Goal: Use online tool/utility: Utilize a website feature to perform a specific function

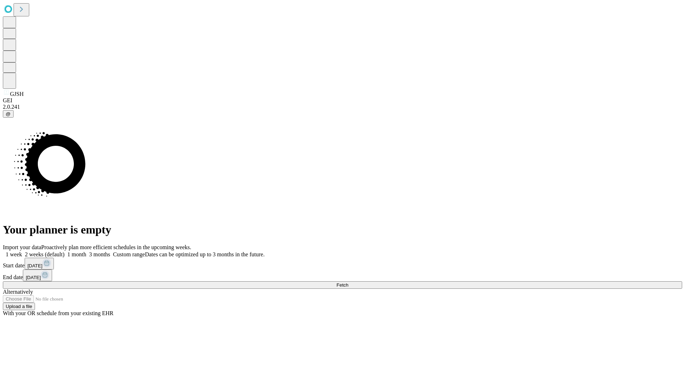
click at [348, 283] on span "Fetch" at bounding box center [342, 285] width 12 height 5
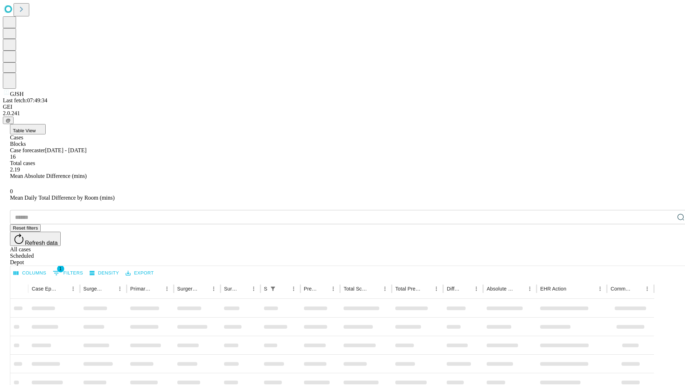
click at [36, 128] on span "Table View" at bounding box center [24, 130] width 23 height 5
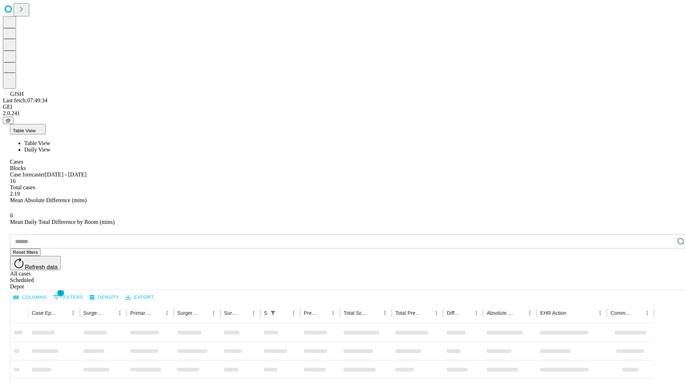
click at [50, 147] on span "Daily View" at bounding box center [37, 150] width 26 height 6
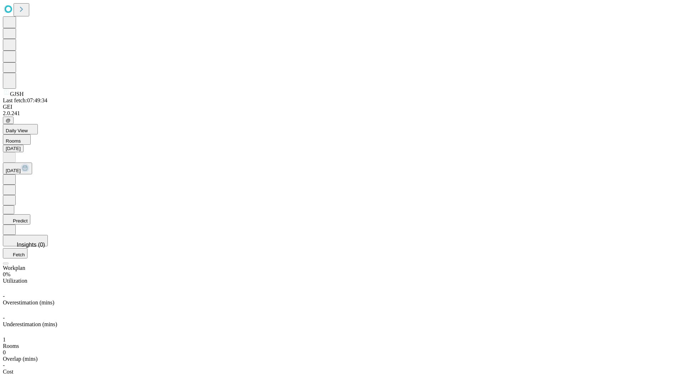
click at [30, 214] on button "Predict" at bounding box center [16, 219] width 27 height 10
